Goal: Check status: Check status

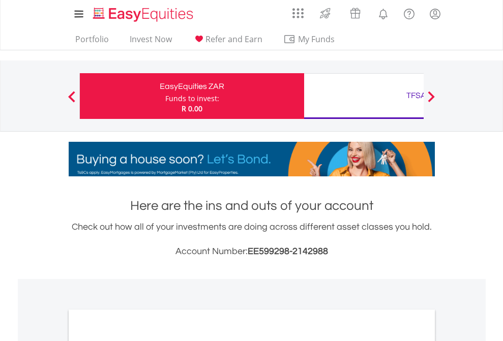
click at [165, 96] on div "Funds to invest:" at bounding box center [192, 99] width 54 height 10
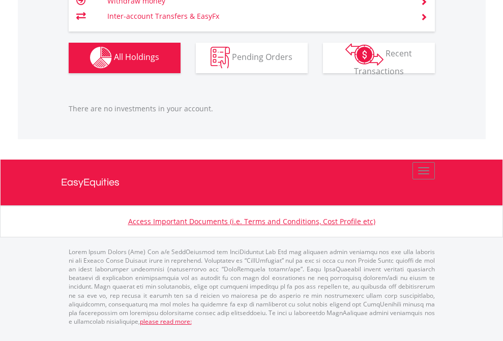
scroll to position [98, 160]
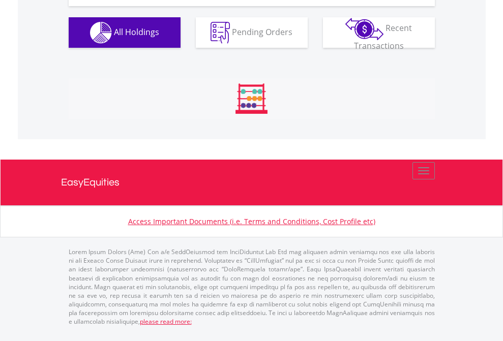
scroll to position [98, 160]
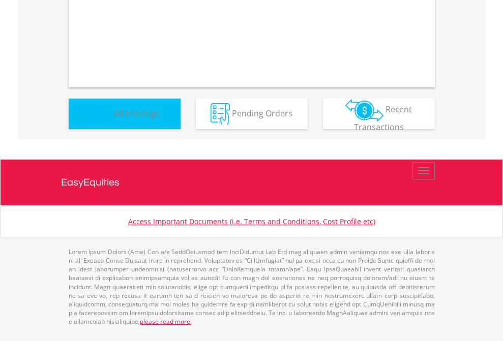
click at [114, 119] on span "All Holdings" at bounding box center [136, 112] width 45 height 11
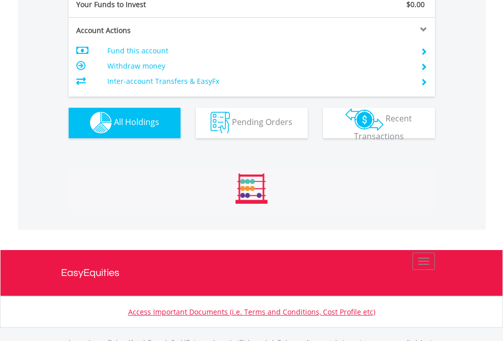
scroll to position [1008, 0]
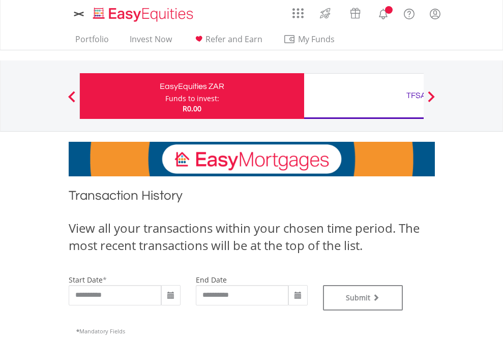
type input "**********"
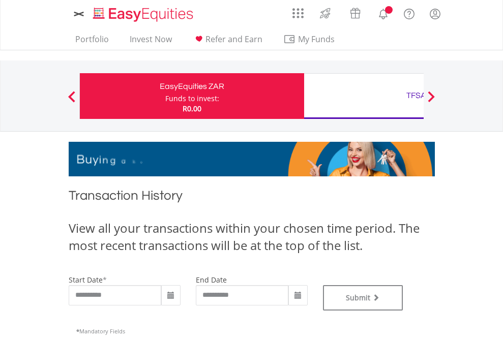
type input "**********"
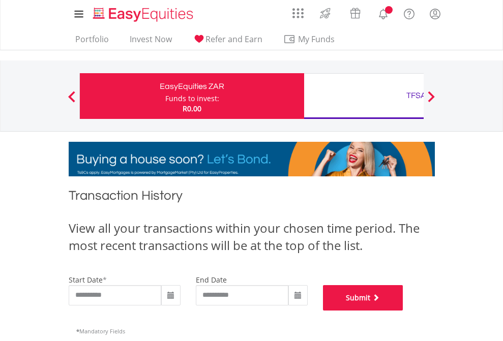
click at [404, 311] on button "Submit" at bounding box center [363, 297] width 80 height 25
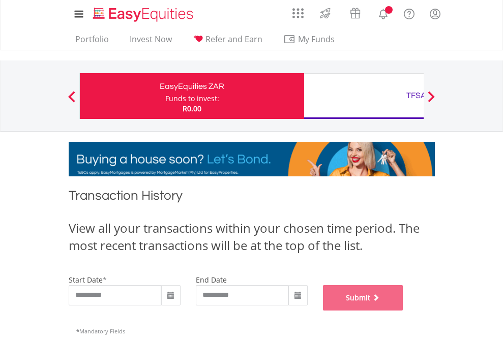
scroll to position [413, 0]
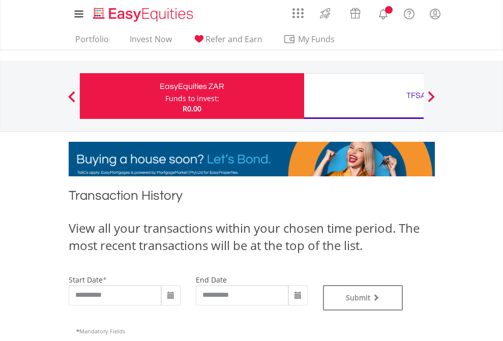
click at [364, 96] on div "TFSA" at bounding box center [416, 96] width 212 height 14
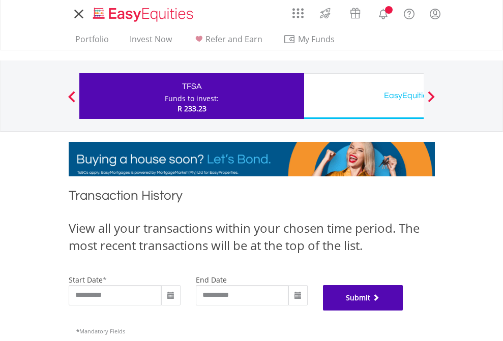
click at [404, 311] on button "Submit" at bounding box center [363, 297] width 80 height 25
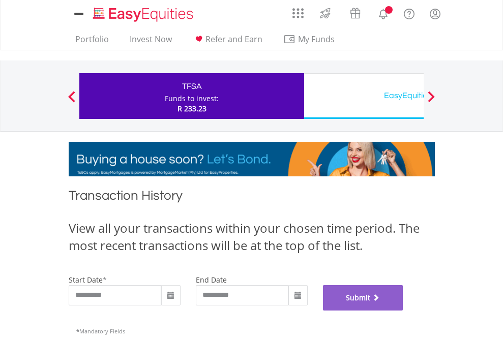
scroll to position [413, 0]
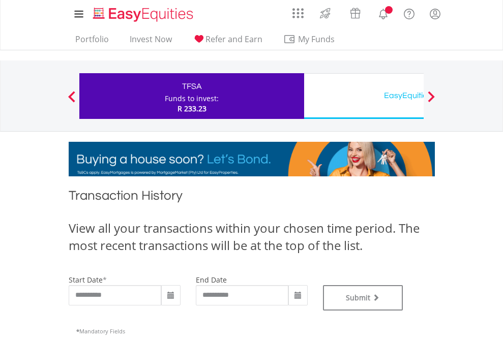
click at [364, 96] on div "EasyEquities USD" at bounding box center [416, 96] width 212 height 14
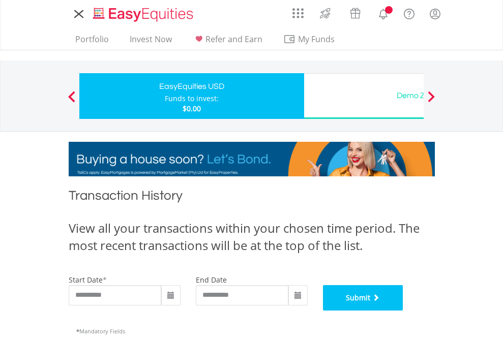
click at [404, 311] on button "Submit" at bounding box center [363, 297] width 80 height 25
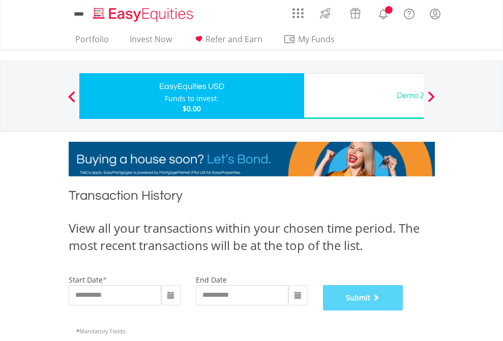
scroll to position [413, 0]
